Goal: Find specific page/section: Find specific page/section

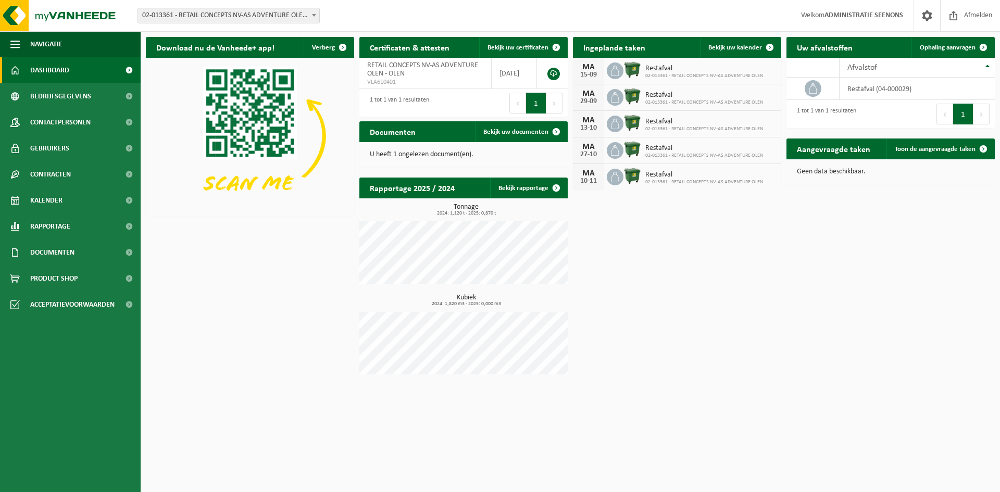
click at [288, 13] on span "02-013361 - RETAIL CONCEPTS NV-AS ADVENTURE OLEN - OLEN" at bounding box center [228, 15] width 181 height 15
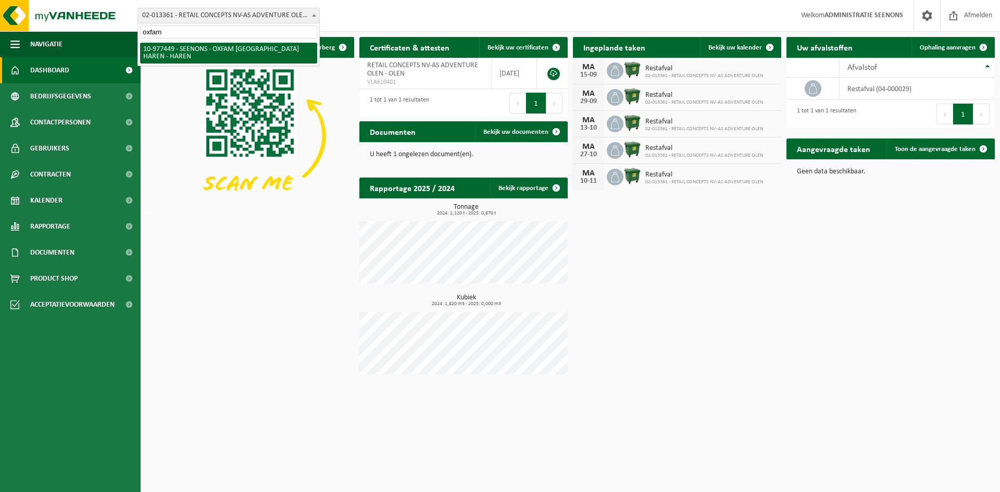
type input "oxfam"
select select "159475"
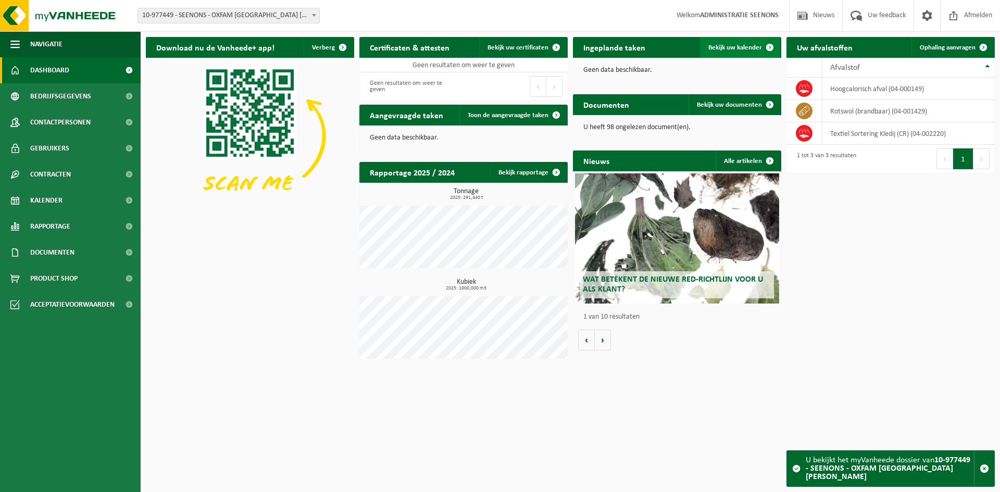
click at [724, 49] on span "Bekijk uw kalender" at bounding box center [736, 47] width 54 height 7
